Goal: Transaction & Acquisition: Subscribe to service/newsletter

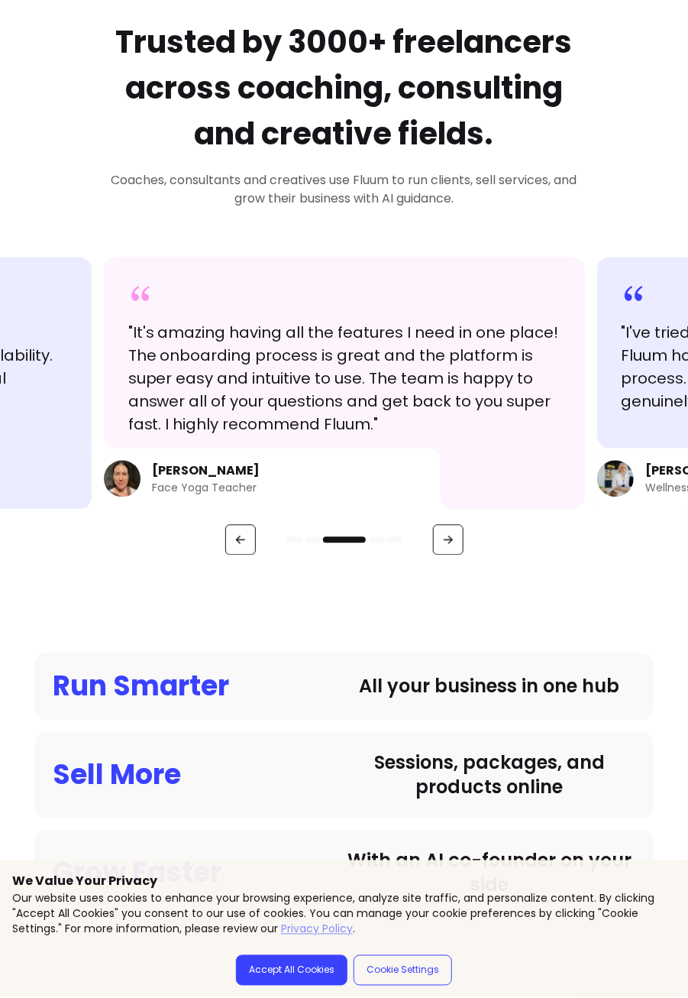
scroll to position [687, 0]
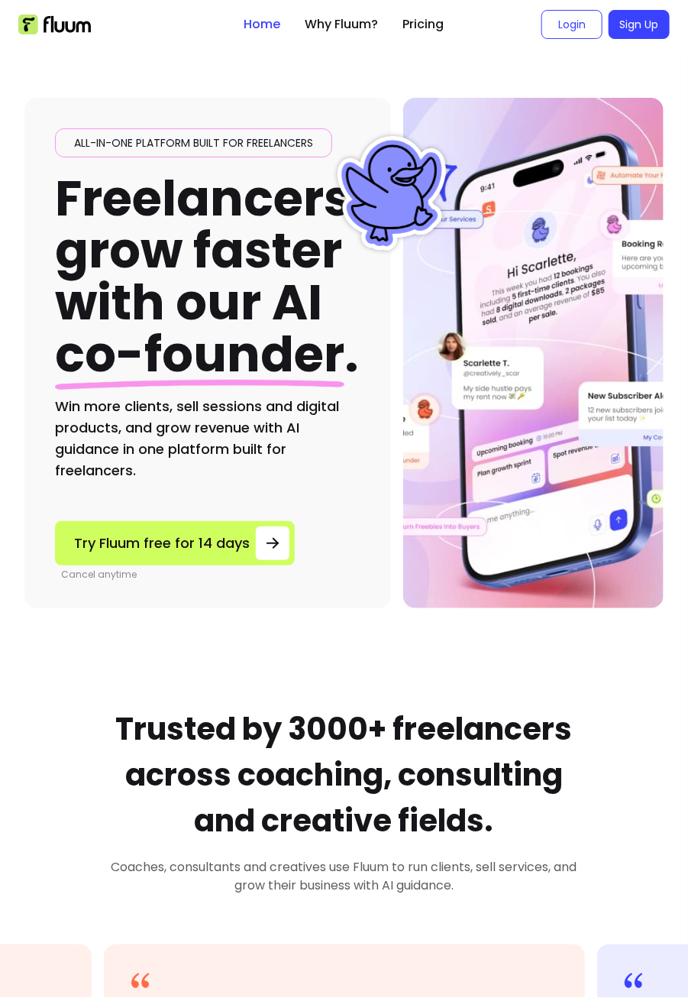
click at [654, 28] on link "Sign Up" at bounding box center [639, 24] width 61 height 29
